Goal: Information Seeking & Learning: Learn about a topic

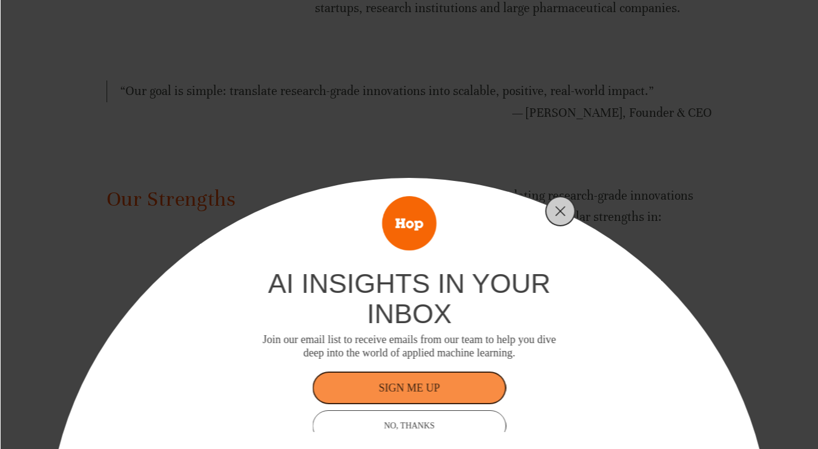
scroll to position [841, 0]
click at [559, 218] on button "Close" at bounding box center [560, 211] width 17 height 17
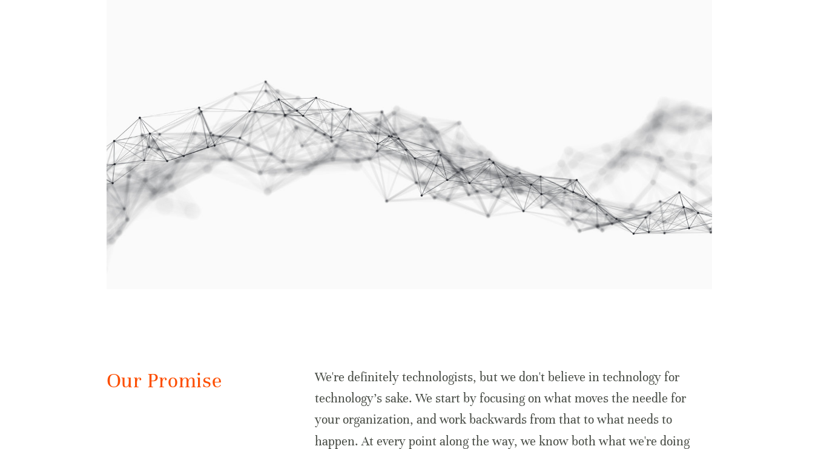
scroll to position [1329, 0]
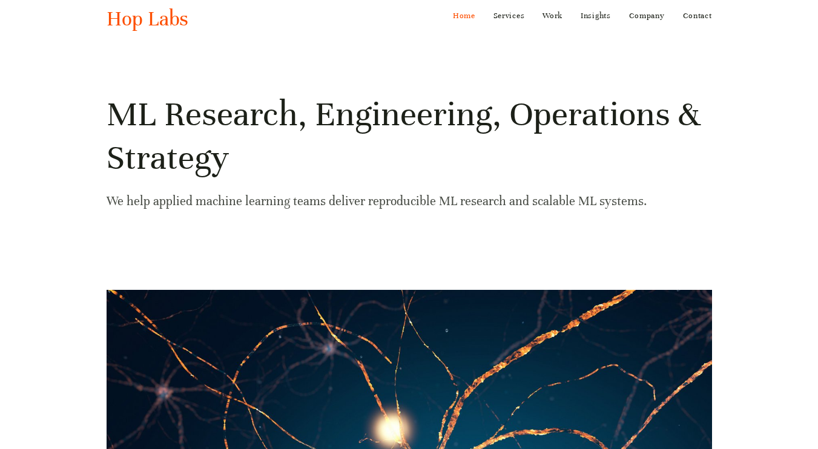
scroll to position [42, 0]
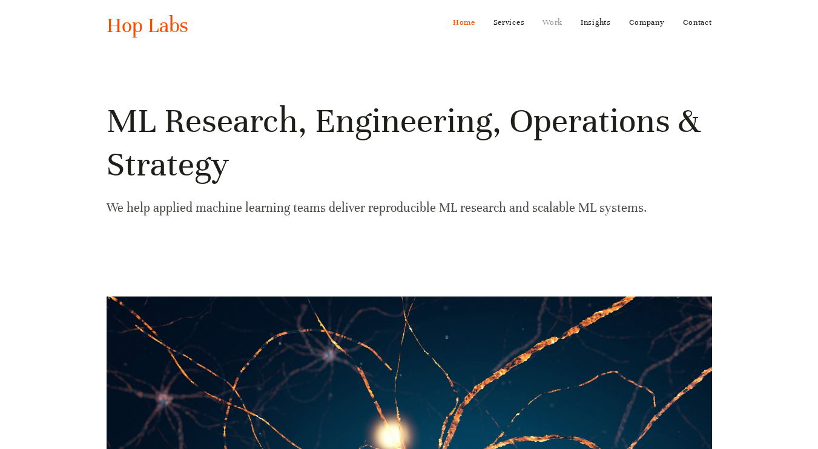
click at [549, 19] on link "Work" at bounding box center [553, 22] width 20 height 19
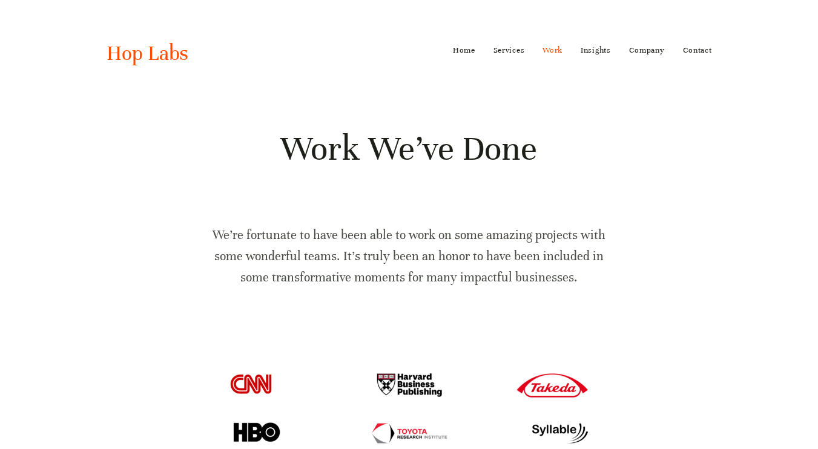
scroll to position [5, 0]
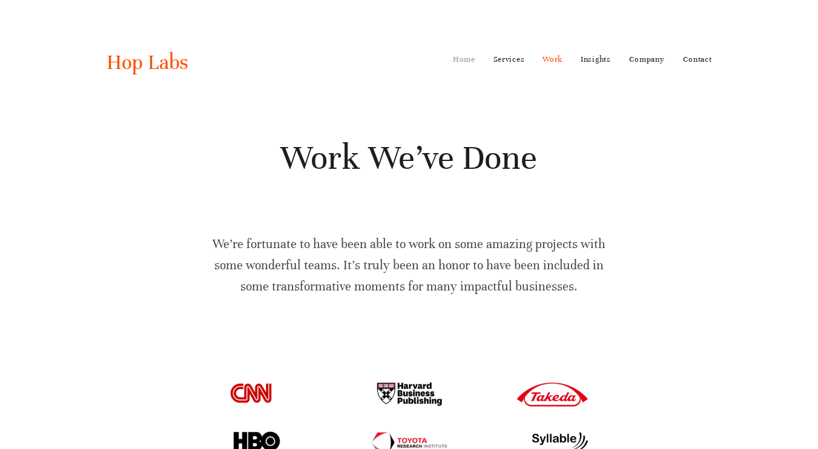
click at [464, 60] on link "Home" at bounding box center [464, 59] width 22 height 19
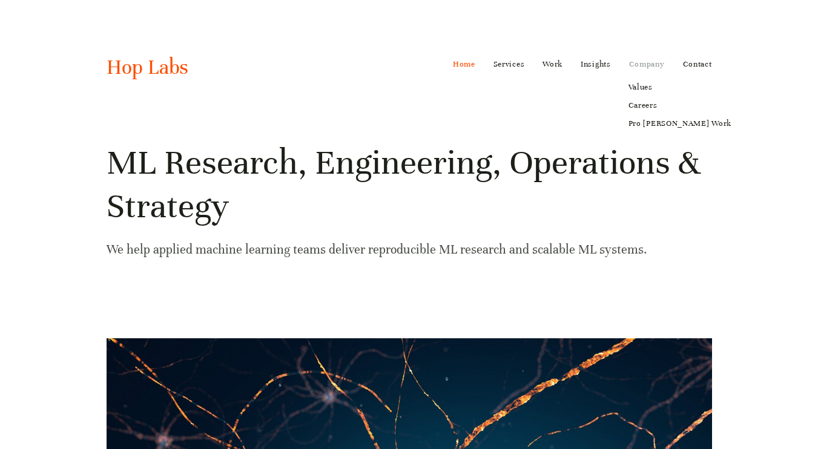
click at [643, 64] on link "Company" at bounding box center [647, 64] width 36 height 19
click at [638, 87] on link "Values" at bounding box center [680, 87] width 120 height 18
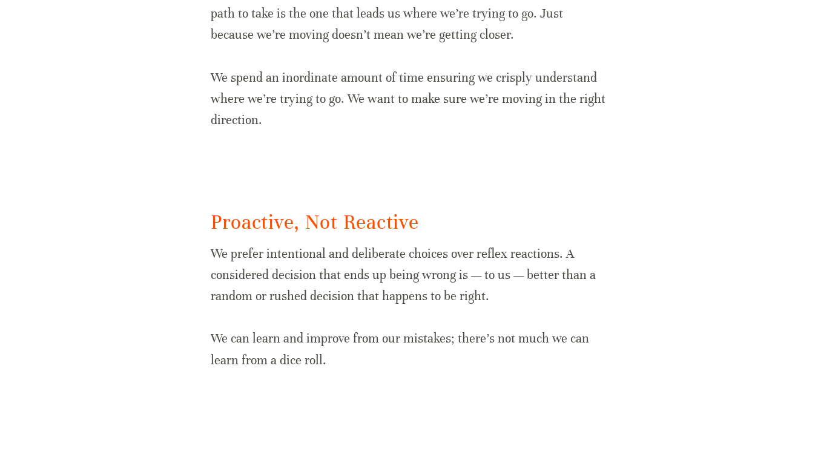
scroll to position [1097, 0]
